Goal: Task Accomplishment & Management: Use online tool/utility

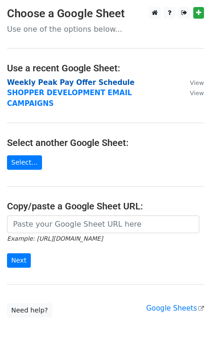
click at [66, 80] on strong "Weekly Peak Pay Offer Schedule" at bounding box center [70, 82] width 127 height 8
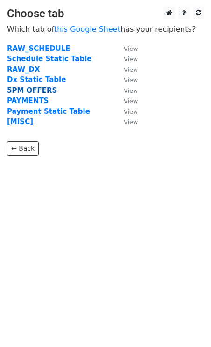
click at [33, 90] on strong "5PM OFFERS" at bounding box center [32, 90] width 50 height 8
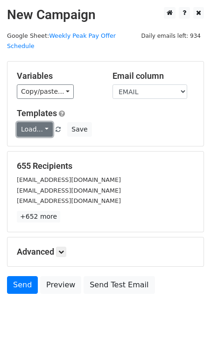
click at [39, 122] on link "Load..." at bounding box center [35, 129] width 36 height 14
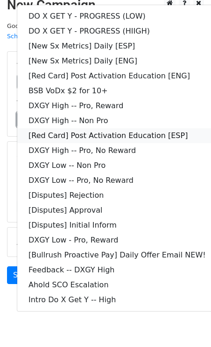
scroll to position [15, 0]
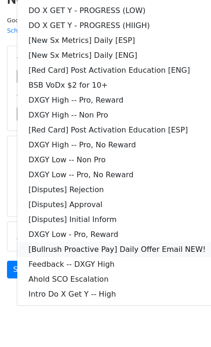
click at [143, 242] on link "[Bullrush Proactive Pay] Daily Offer Email NEW!" at bounding box center [116, 249] width 199 height 15
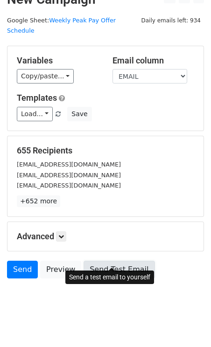
click at [103, 261] on link "Send Test Email" at bounding box center [118, 270] width 71 height 18
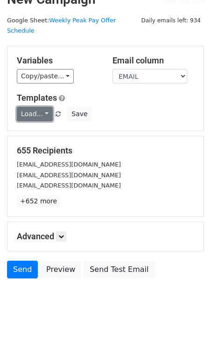
click at [46, 107] on link "Load..." at bounding box center [35, 114] width 36 height 14
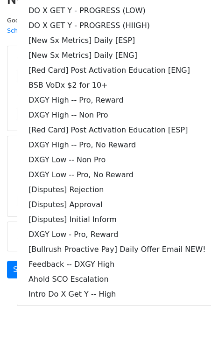
click at [6, 128] on main "New Campaign Daily emails left: 934 Google Sheet: Weekly Peak Pay Offer Schedul…" at bounding box center [105, 137] width 211 height 291
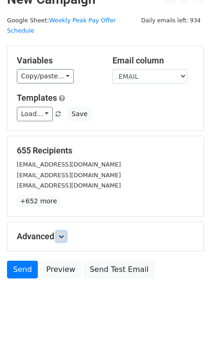
click at [61, 234] on icon at bounding box center [61, 237] width 6 height 6
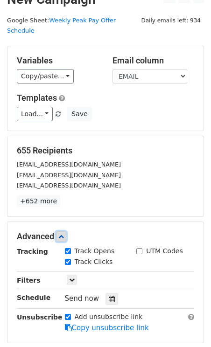
scroll to position [106, 0]
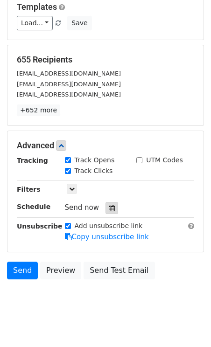
click at [105, 202] on div at bounding box center [111, 208] width 13 height 12
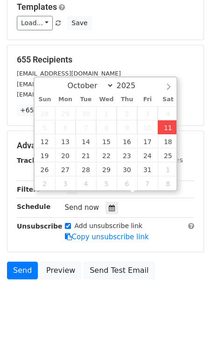
type input "2025-10-11 14:57"
type input "02"
type input "57"
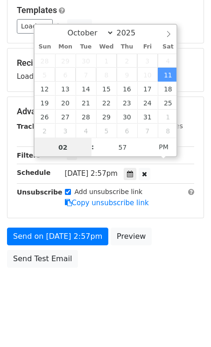
scroll to position [91, 0]
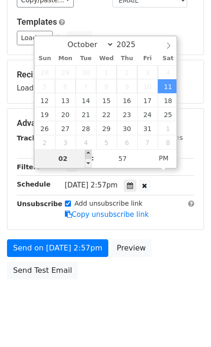
type input "2025-10-11 15:57"
type input "03"
click at [88, 151] on span at bounding box center [88, 153] width 7 height 9
type input "2025-10-11 16:57"
type input "04"
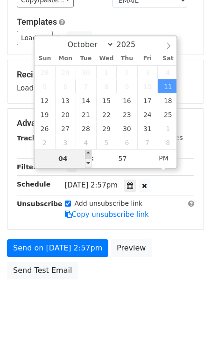
click at [88, 151] on span at bounding box center [88, 153] width 7 height 9
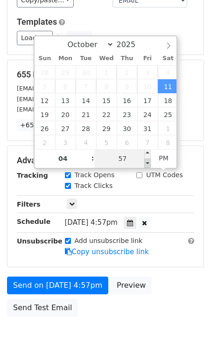
type input "2025-10-11 16:52"
type input "52"
click at [148, 160] on span at bounding box center [147, 162] width 7 height 9
type input "2025-10-11 16:47"
type input "47"
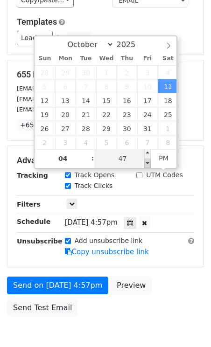
click at [148, 160] on span at bounding box center [147, 162] width 7 height 9
type input "2025-10-11 16:42"
type input "42"
click at [148, 160] on span at bounding box center [147, 162] width 7 height 9
type input "2025-10-11 16:37"
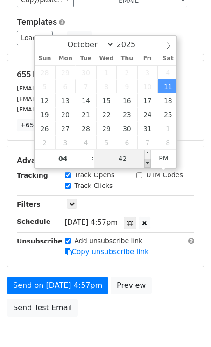
type input "37"
click at [148, 160] on span at bounding box center [147, 162] width 7 height 9
type input "2025-10-11 16:32"
type input "32"
click at [148, 160] on span at bounding box center [147, 162] width 7 height 9
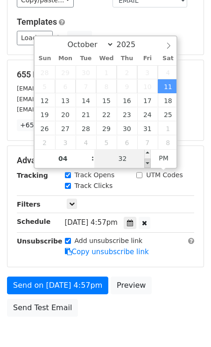
type input "2025-10-11 16:27"
type input "27"
click at [148, 160] on span at bounding box center [147, 162] width 7 height 9
type input "2025-10-11 16:22"
type input "22"
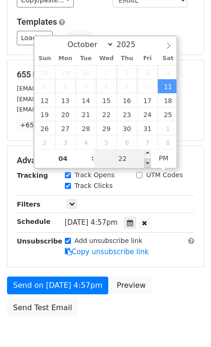
click at [148, 160] on span at bounding box center [147, 162] width 7 height 9
type input "2025-10-11 16:17"
type input "17"
click at [148, 160] on span at bounding box center [147, 162] width 7 height 9
type input "2025-10-11 16:12"
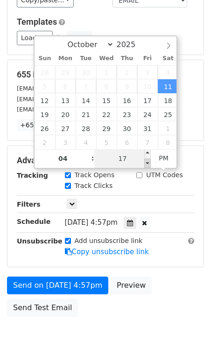
type input "12"
click at [148, 160] on span at bounding box center [147, 162] width 7 height 9
type input "2025-10-11 16:07"
type input "07"
click at [148, 160] on span at bounding box center [147, 162] width 7 height 9
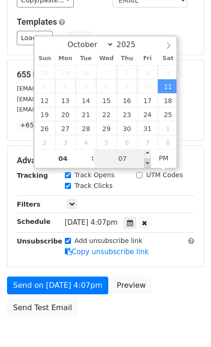
type input "2025-10-11 16:02"
type input "02"
click at [148, 160] on span at bounding box center [147, 162] width 7 height 9
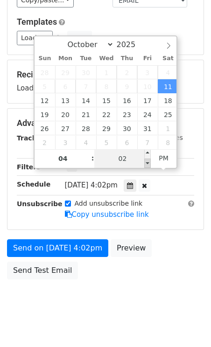
type input "2025-10-11 15:57"
type input "03"
type input "57"
click at [148, 160] on span at bounding box center [147, 162] width 7 height 9
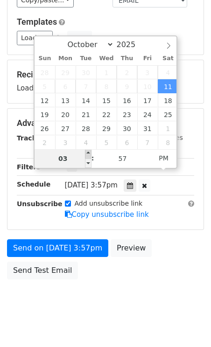
type input "2025-10-11 16:57"
type input "04"
click at [87, 155] on span at bounding box center [88, 153] width 7 height 9
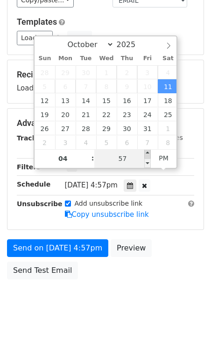
type input "2025-10-11 17:00"
type input "05"
type input "00"
click at [148, 154] on span at bounding box center [147, 153] width 7 height 9
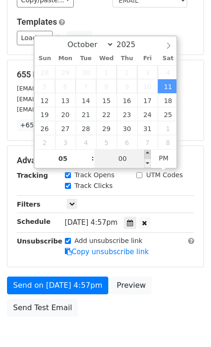
type input "2025-10-11 17:05"
type input "05"
click at [148, 154] on span at bounding box center [147, 153] width 7 height 9
type input "2025-10-11 17:00"
type input "00"
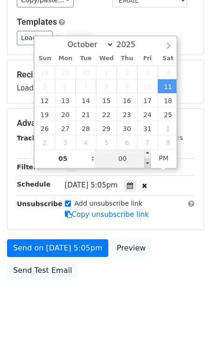
click at [148, 165] on span at bounding box center [147, 162] width 7 height 9
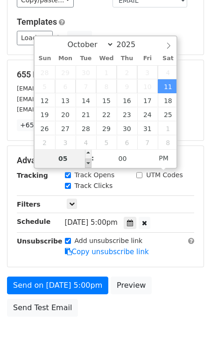
type input "2025-10-11 16:00"
type input "04"
click at [88, 160] on span at bounding box center [88, 162] width 7 height 9
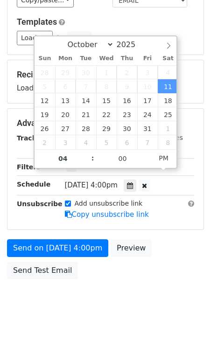
click at [169, 215] on div "Advanced Tracking Track Opens UTM Codes Track Clicks Filters Only include sprea…" at bounding box center [105, 169] width 196 height 121
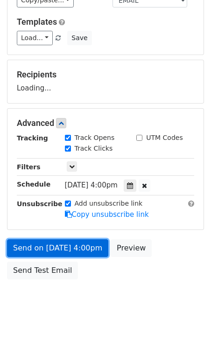
click at [72, 235] on form "Variables Copy/paste... {{STARTING_POINT_NAME}} {{STARTING_POINT_ID}} {{DAY_OF_…" at bounding box center [105, 127] width 197 height 314
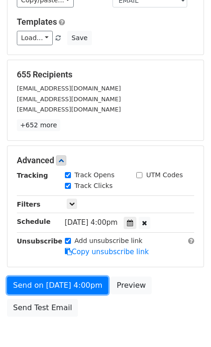
scroll to position [129, 0]
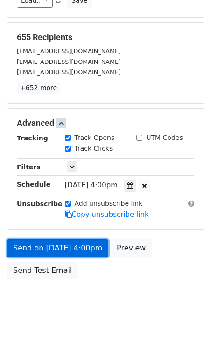
click at [50, 239] on link "Send on Oct 11 at 4:00pm" at bounding box center [57, 248] width 101 height 18
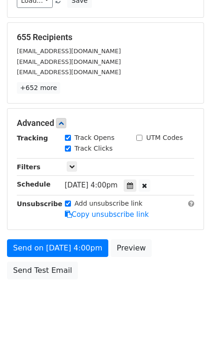
click at [161, 94] on form "Variables Copy/paste... {{STARTING_POINT_NAME}} {{STARTING_POINT_ID}} {{DAY_OF_…" at bounding box center [105, 107] width 197 height 351
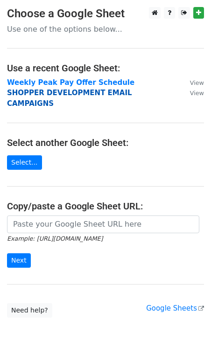
click at [39, 96] on strong "SHOPPER DEVELOPMENT EMAIL CAMPAIGNS" at bounding box center [69, 98] width 125 height 19
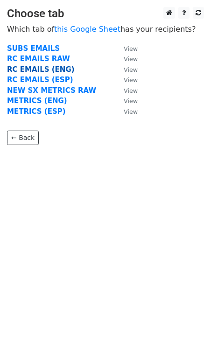
click at [34, 69] on strong "RC EMAILS (ENG)" at bounding box center [41, 69] width 68 height 8
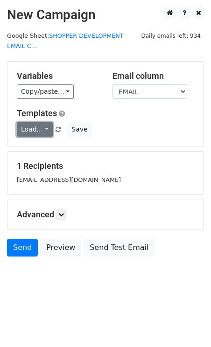
click at [34, 125] on link "Load..." at bounding box center [35, 129] width 36 height 14
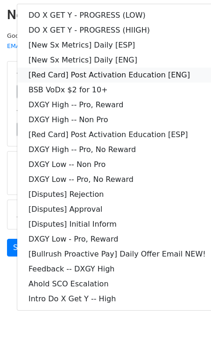
click at [107, 74] on link "[Red Card] Post Activation Education [ENG]" at bounding box center [116, 75] width 199 height 15
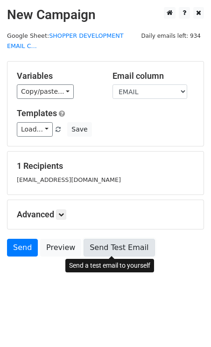
click at [121, 241] on link "Send Test Email" at bounding box center [118, 248] width 71 height 18
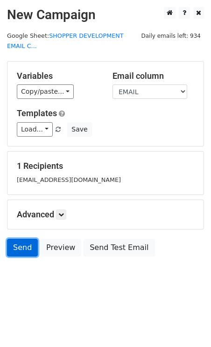
click at [27, 244] on link "Send" at bounding box center [22, 248] width 31 height 18
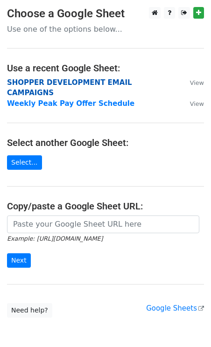
click at [37, 81] on strong "SHOPPER DEVELOPMENT EMAIL CAMPAIGNS" at bounding box center [69, 87] width 125 height 19
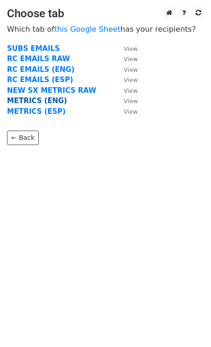
click at [45, 98] on strong "METRICS (ENG)" at bounding box center [37, 100] width 60 height 8
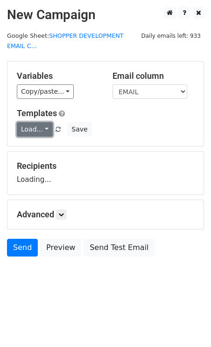
click at [41, 124] on link "Load..." at bounding box center [35, 129] width 36 height 14
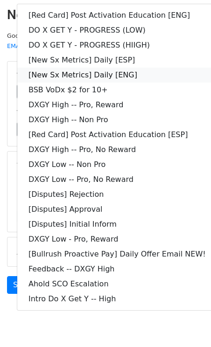
click at [112, 76] on link "[New Sx Metrics] Daily [ENG]" at bounding box center [116, 75] width 199 height 15
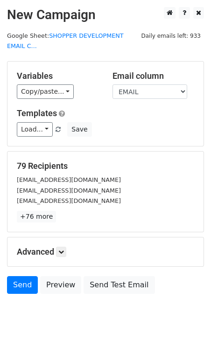
scroll to position [26, 0]
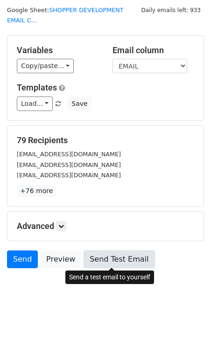
click at [102, 258] on link "Send Test Email" at bounding box center [118, 259] width 71 height 18
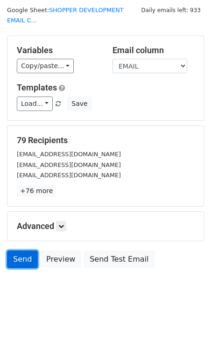
click at [22, 258] on link "Send" at bounding box center [22, 259] width 31 height 18
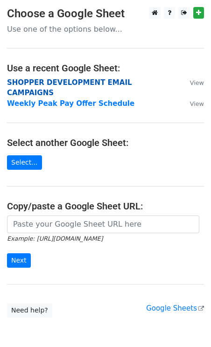
click at [64, 79] on strong "SHOPPER DEVELOPMENT EMAIL CAMPAIGNS" at bounding box center [69, 87] width 125 height 19
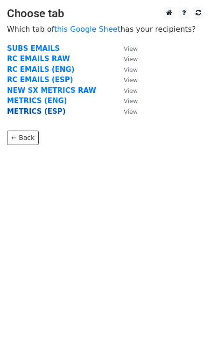
click at [34, 113] on strong "METRICS (ESP)" at bounding box center [36, 111] width 59 height 8
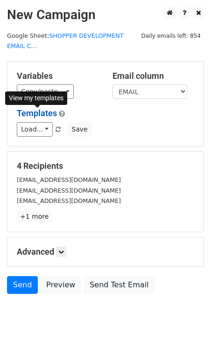
click at [39, 115] on link "Templates" at bounding box center [37, 113] width 40 height 10
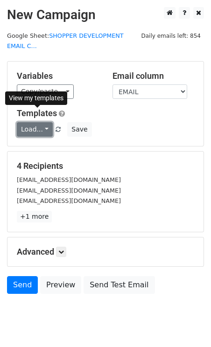
click at [44, 135] on link "Load..." at bounding box center [35, 129] width 36 height 14
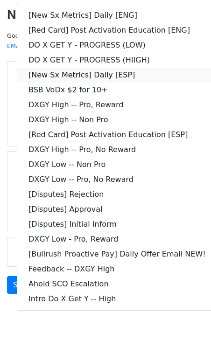
click at [119, 73] on link "[New Sx Metrics] Daily [ESP]" at bounding box center [116, 75] width 199 height 15
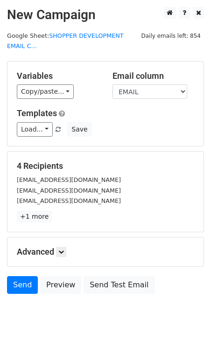
scroll to position [26, 0]
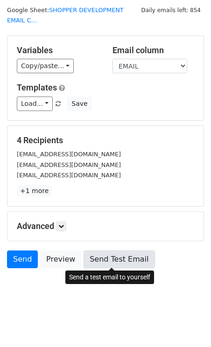
click at [104, 254] on link "Send Test Email" at bounding box center [118, 259] width 71 height 18
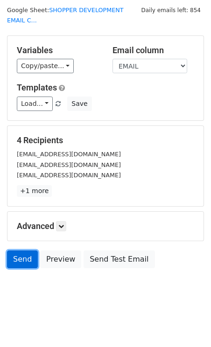
click at [27, 253] on link "Send" at bounding box center [22, 259] width 31 height 18
